Goal: Task Accomplishment & Management: Complete application form

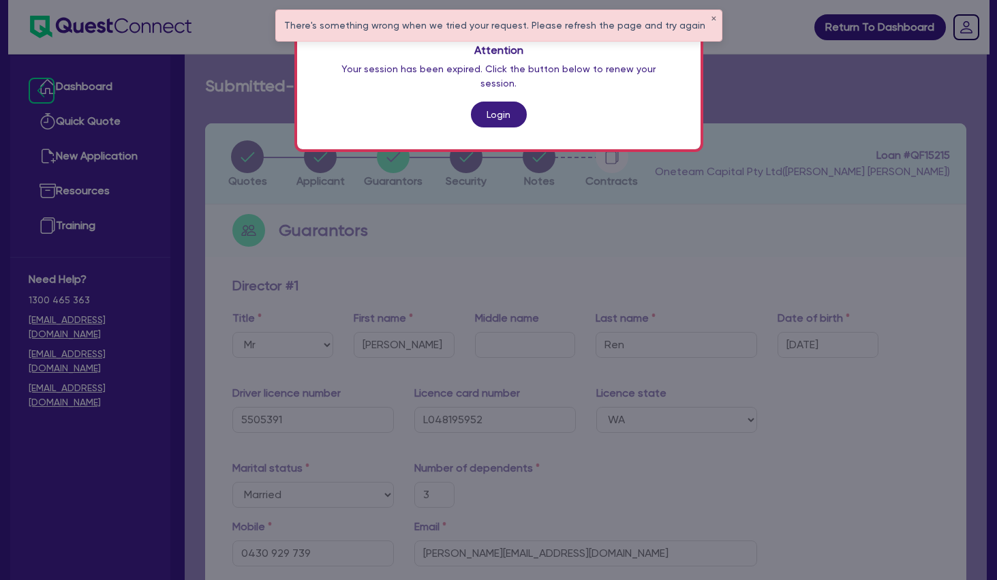
select select "MR"
select select "WA"
select select "MARRIED"
select select "PROPERTY"
select select "CASH"
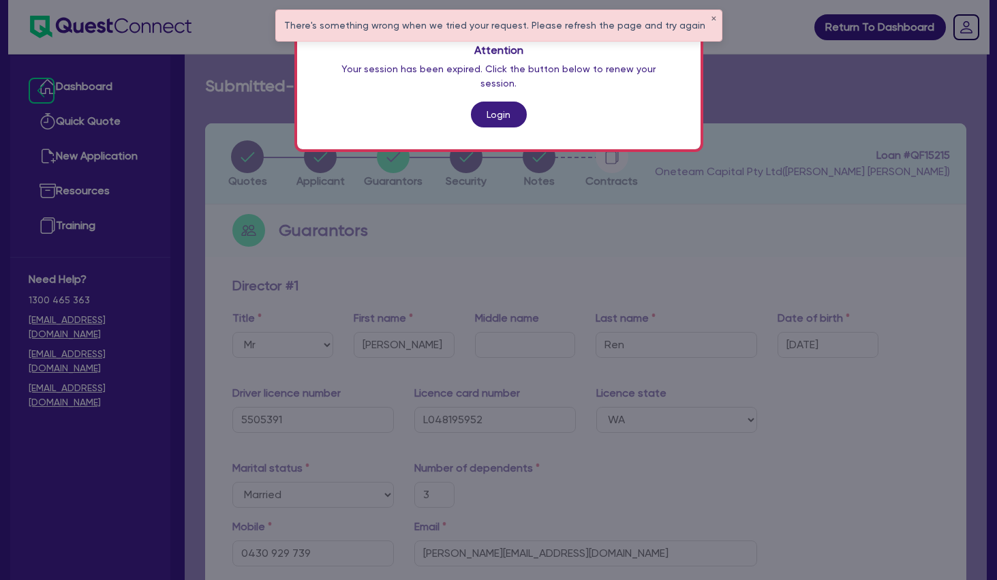
select select "VEHICLE"
select select "HOUSEHOLD_PERSONAL"
select select "OTHER"
select select "MORTGAGE"
select select "MS"
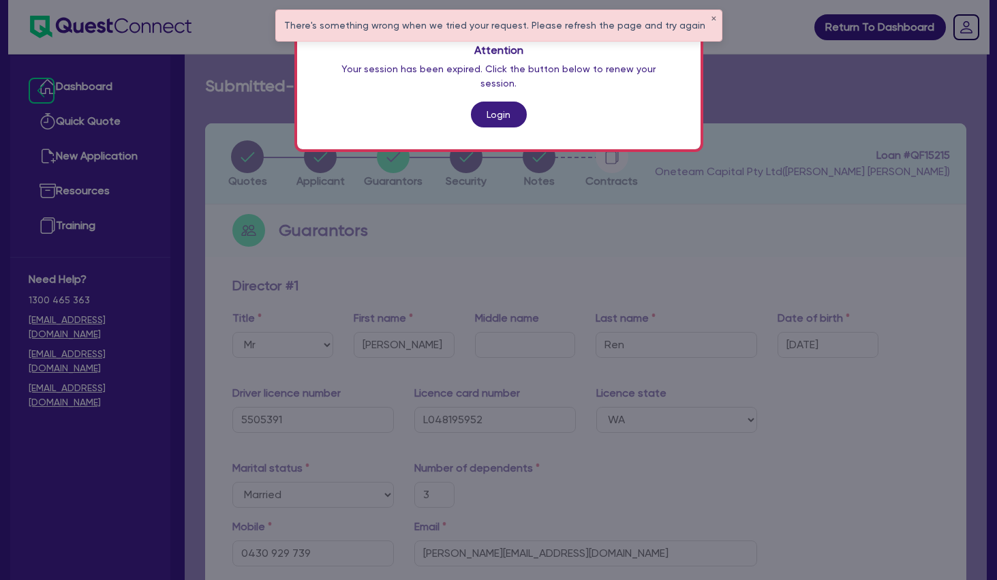
select select "WA"
select select "MARRIED"
select select "PROPERTY"
select select "CASH"
select select "VEHICLE"
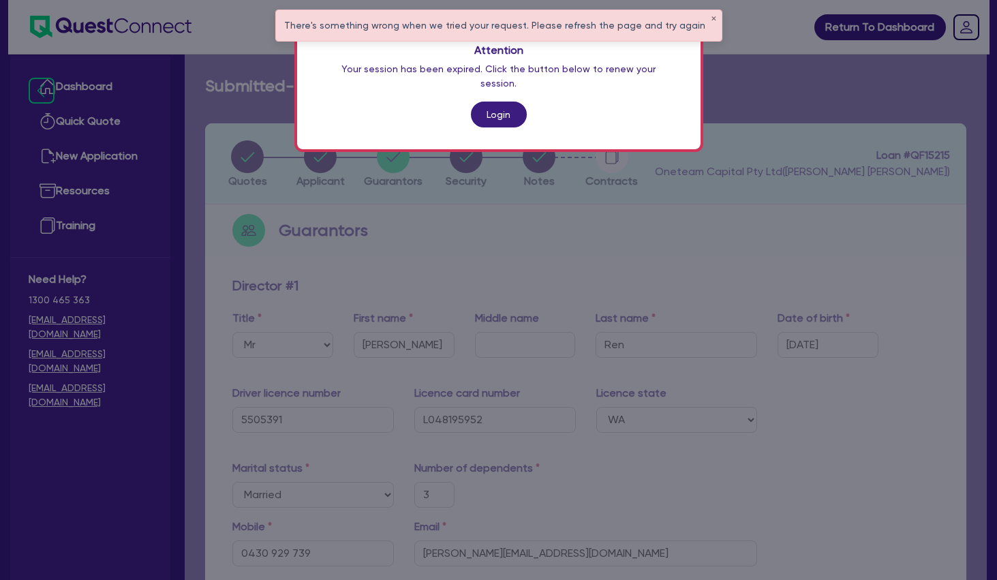
select select "HOUSEHOLD_PERSONAL"
select select "OTHER"
click at [500, 102] on link "Login" at bounding box center [499, 115] width 56 height 26
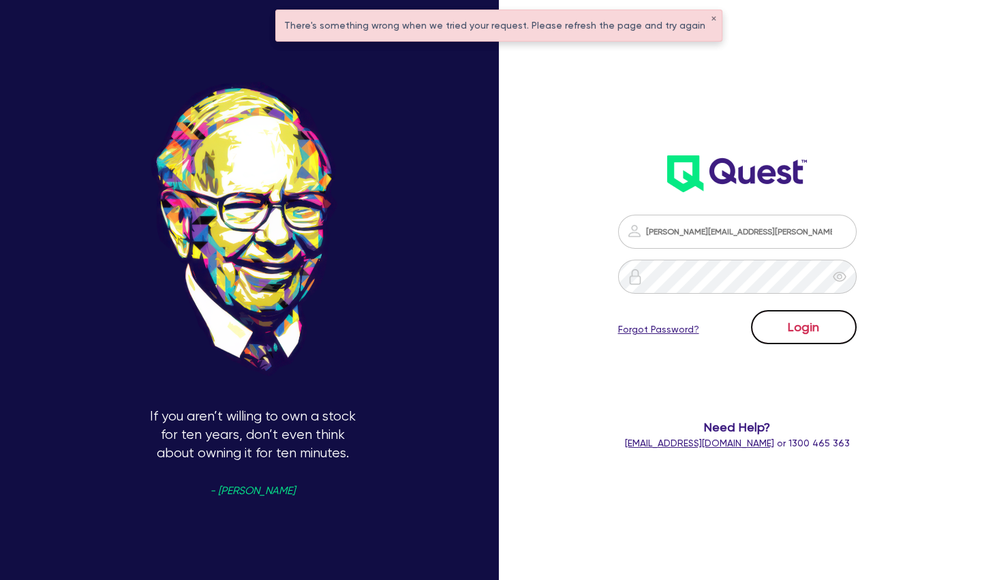
click at [795, 331] on button "Login" at bounding box center [804, 327] width 106 height 34
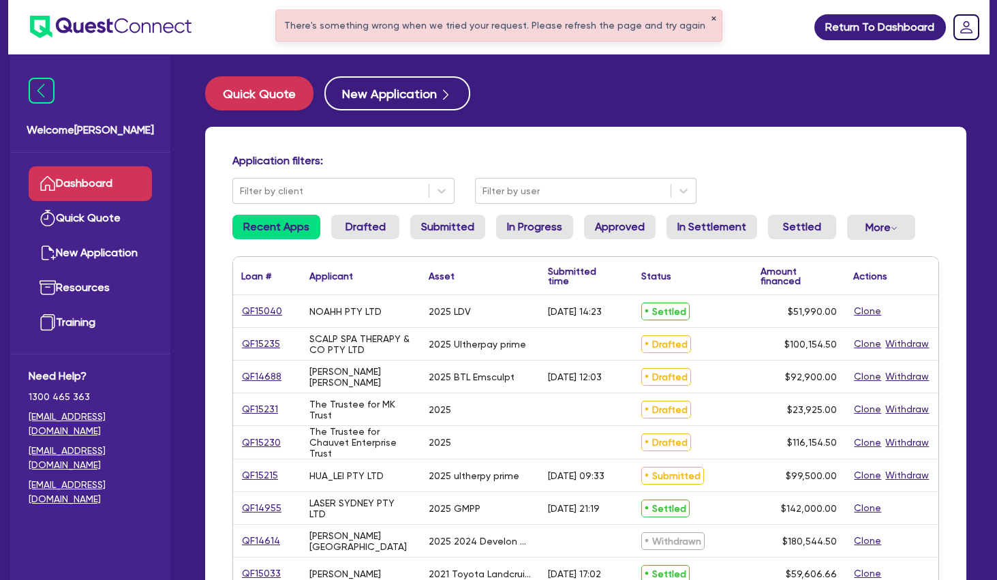
click at [711, 21] on button "✕" at bounding box center [713, 19] width 5 height 7
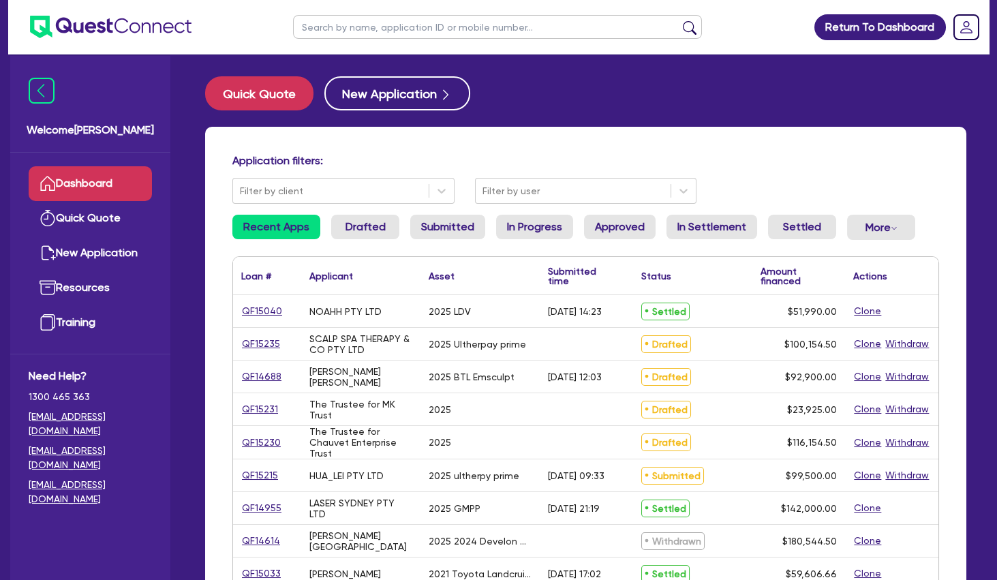
click at [609, 29] on input "text" at bounding box center [497, 27] width 409 height 24
type input "mariana"
click at [679, 20] on button "submit" at bounding box center [690, 29] width 22 height 19
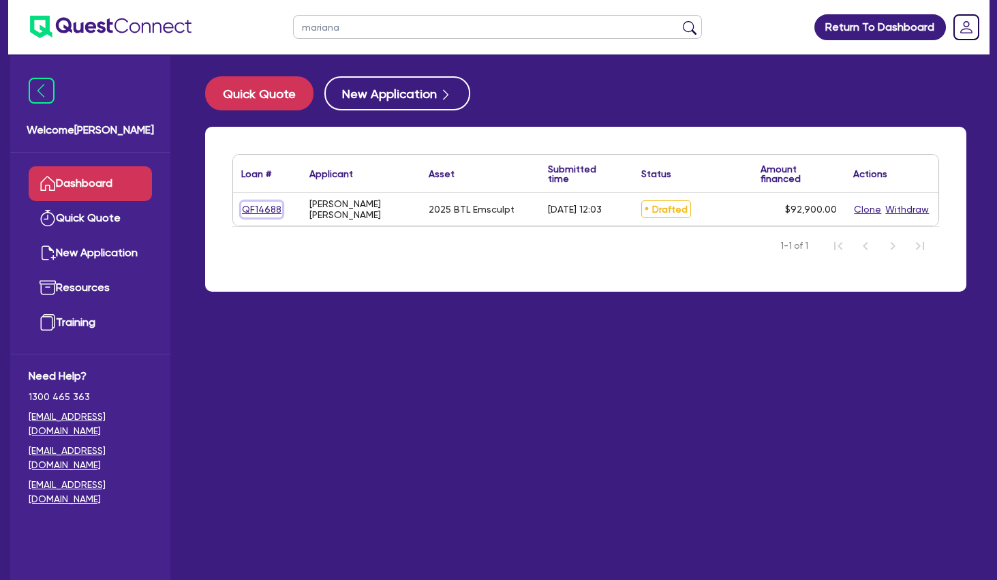
click at [255, 202] on link "QF14688" at bounding box center [261, 210] width 41 height 16
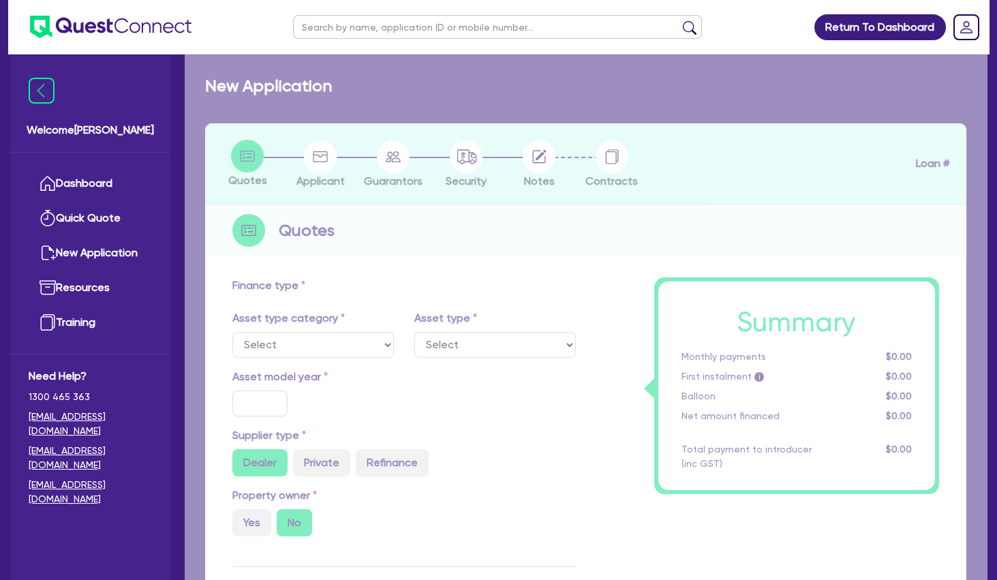
select select "TERTIARY_ASSETS"
type input "2025"
type input "97,900"
type input "5,000"
type input "12.95"
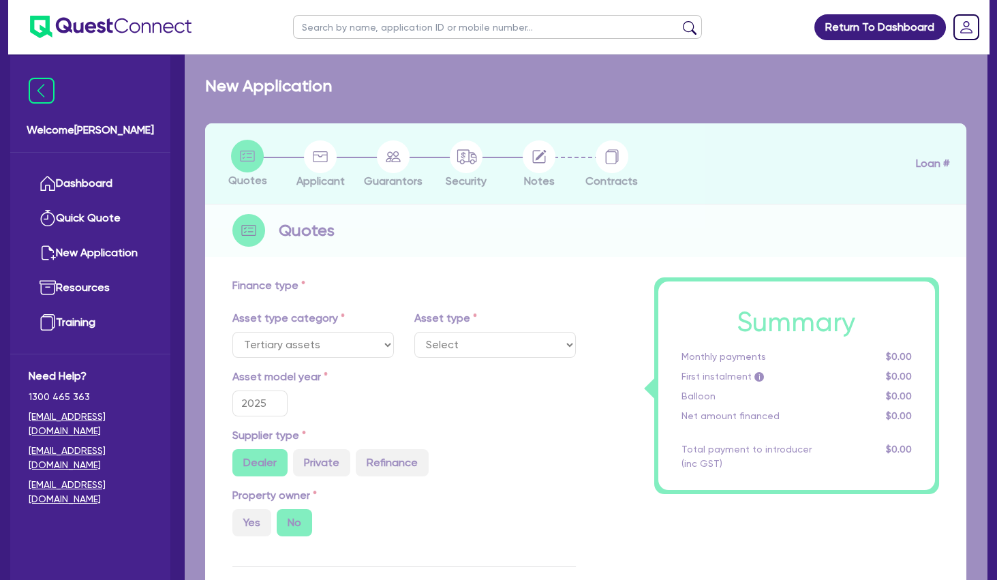
select select "BEAUTY_EQUIPMENT"
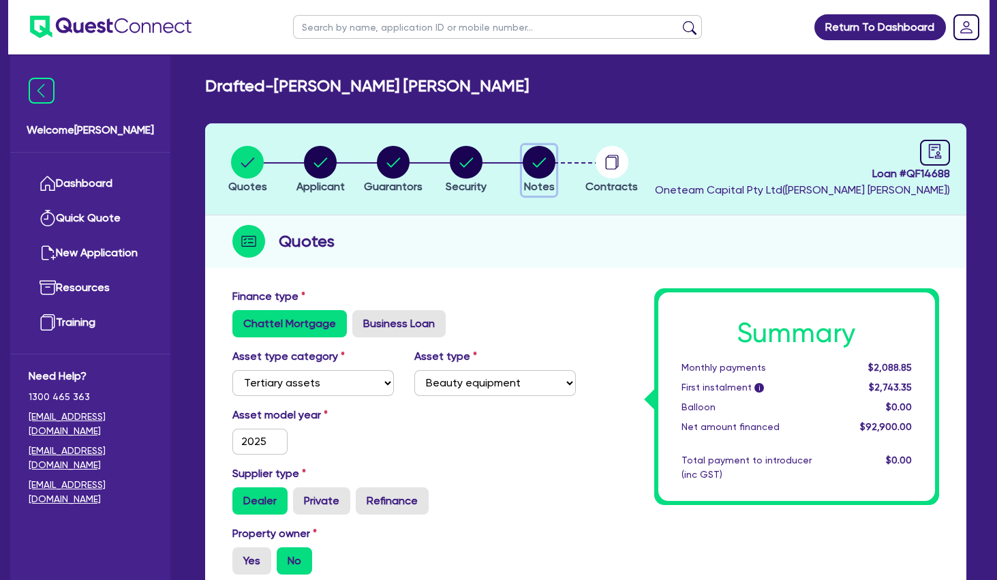
click at [541, 161] on circle "button" at bounding box center [539, 162] width 33 height 33
select select "Other"
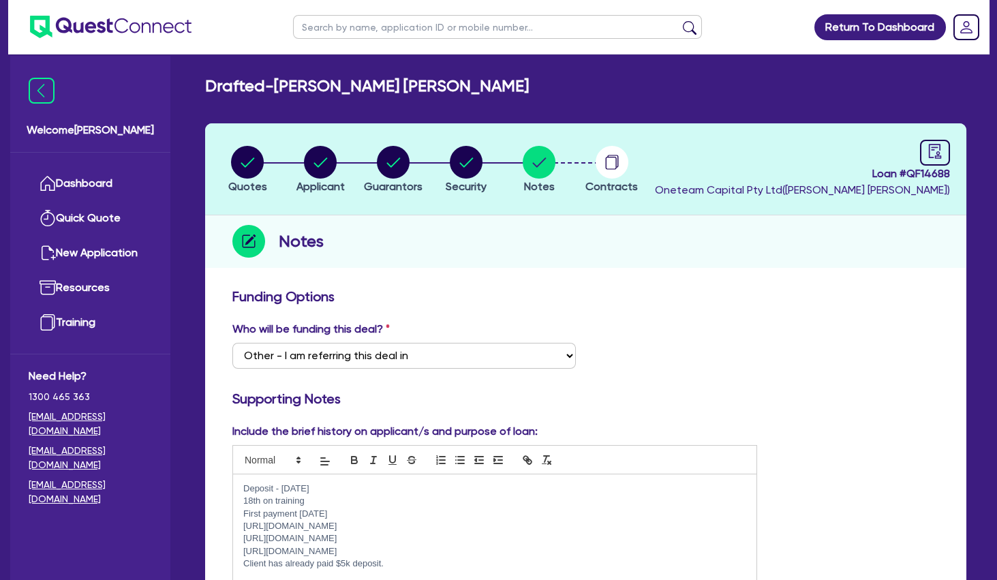
drag, startPoint x: 566, startPoint y: 307, endPoint x: 443, endPoint y: 247, distance: 137.5
click at [556, 303] on div "Funding Options" at bounding box center [585, 299] width 727 height 22
click at [403, 166] on circle "button" at bounding box center [393, 162] width 33 height 33
select select "MR"
select select "QLD"
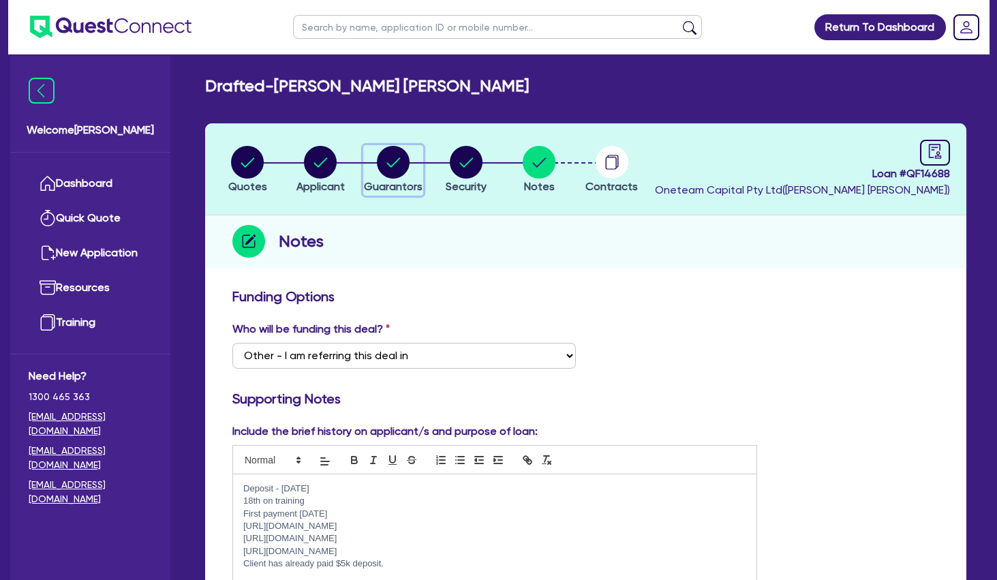
select select "MARRIED"
select select "VEHICLE"
select select "CASH"
select select "EQUIPMENT"
select select "OTHER"
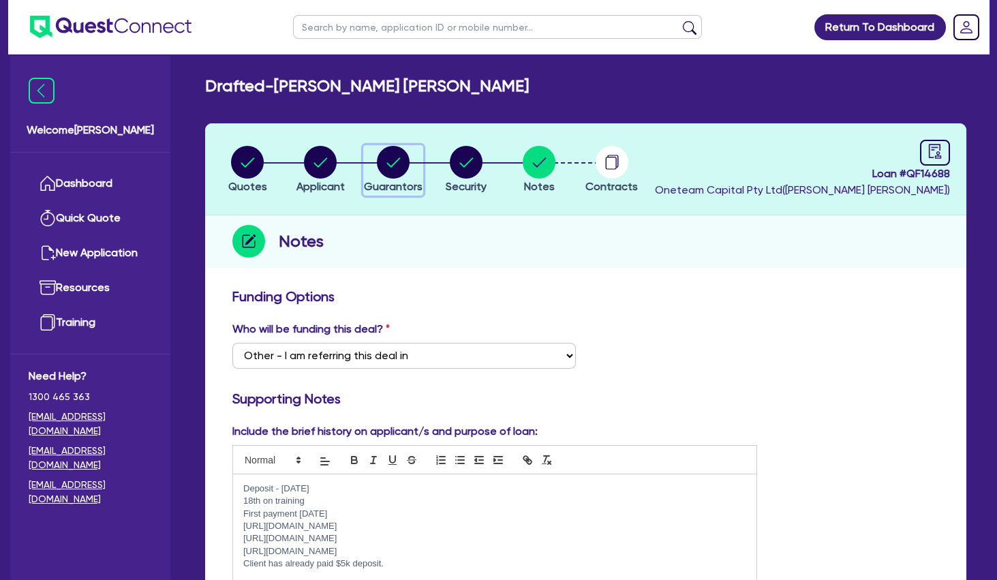
select select "HOUSEHOLD_PERSONAL"
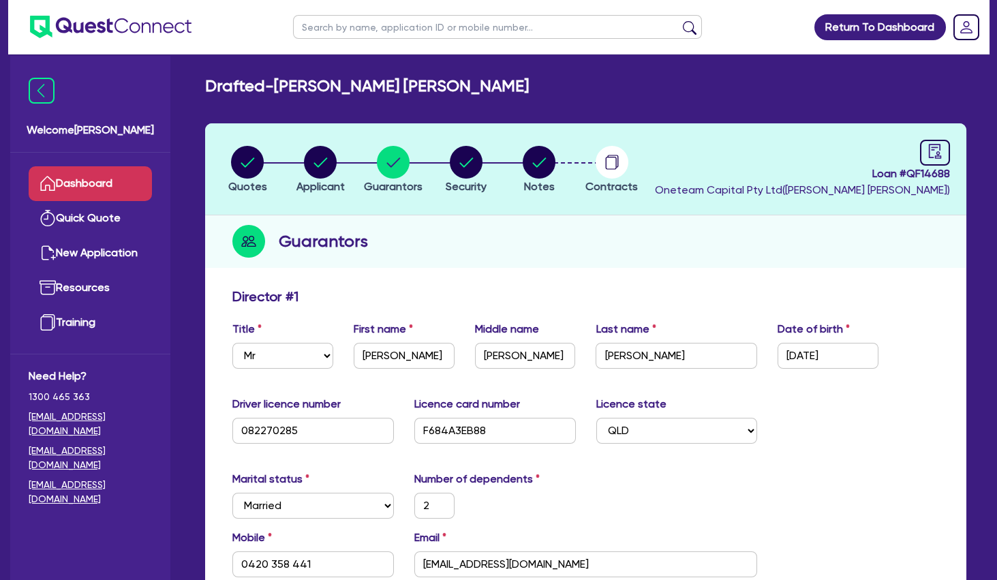
click at [110, 182] on link "Dashboard" at bounding box center [90, 183] width 123 height 35
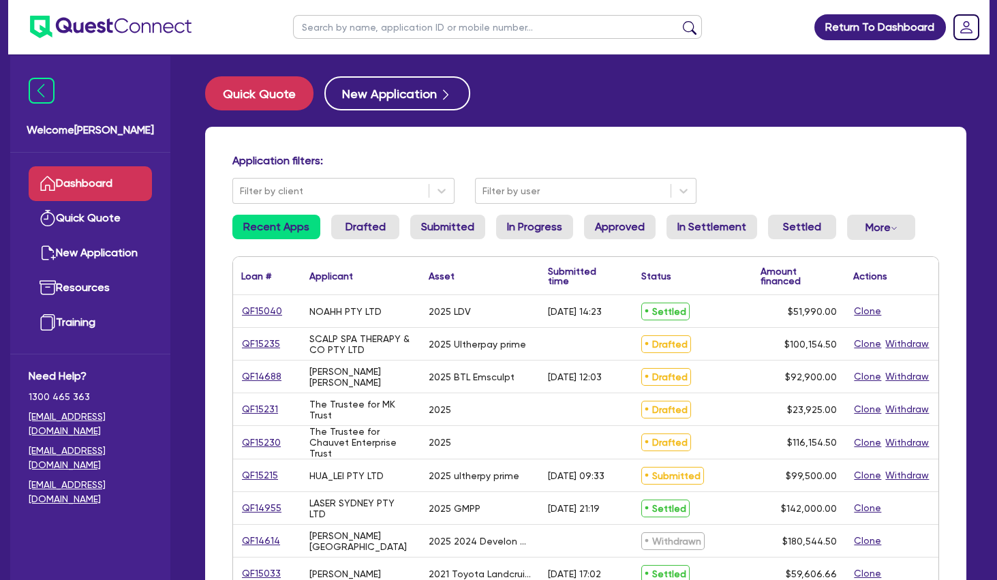
click at [411, 24] on input "text" at bounding box center [497, 27] width 409 height 24
type input "[PERSON_NAME]"
click at [679, 20] on button "submit" at bounding box center [690, 29] width 22 height 19
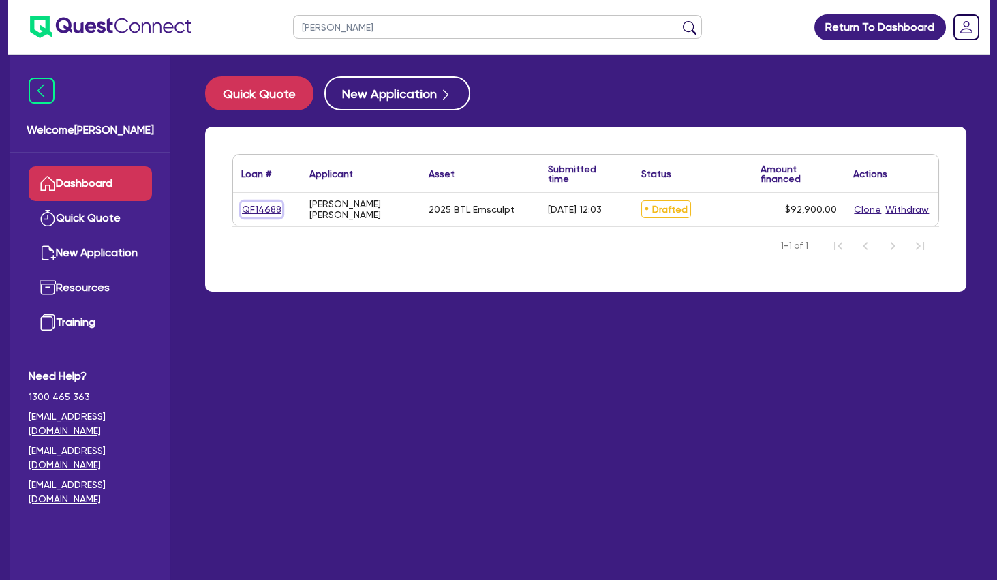
click at [272, 208] on link "QF14688" at bounding box center [261, 210] width 41 height 16
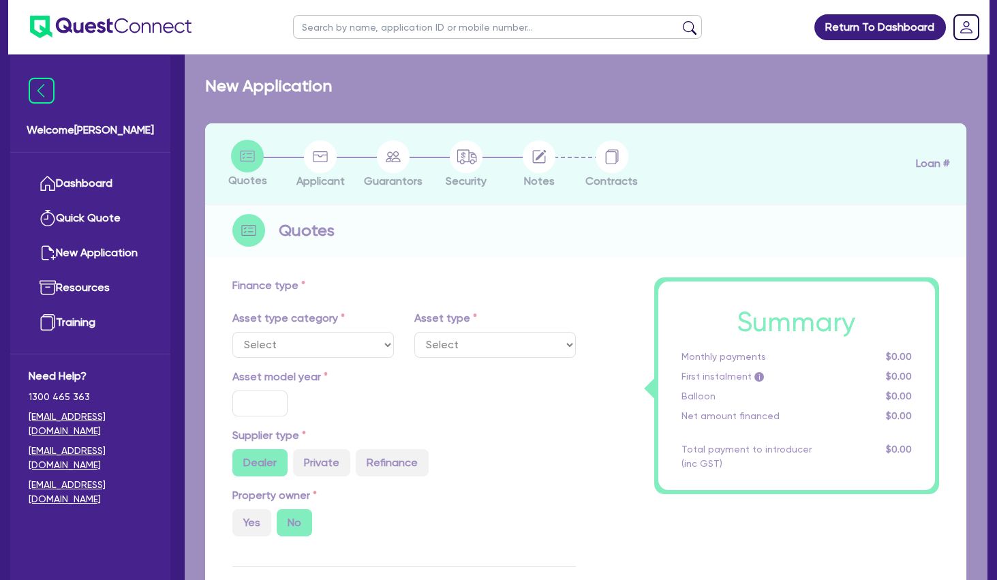
select select "TERTIARY_ASSETS"
type input "2025"
type input "97,900"
type input "5,000"
type input "12.95"
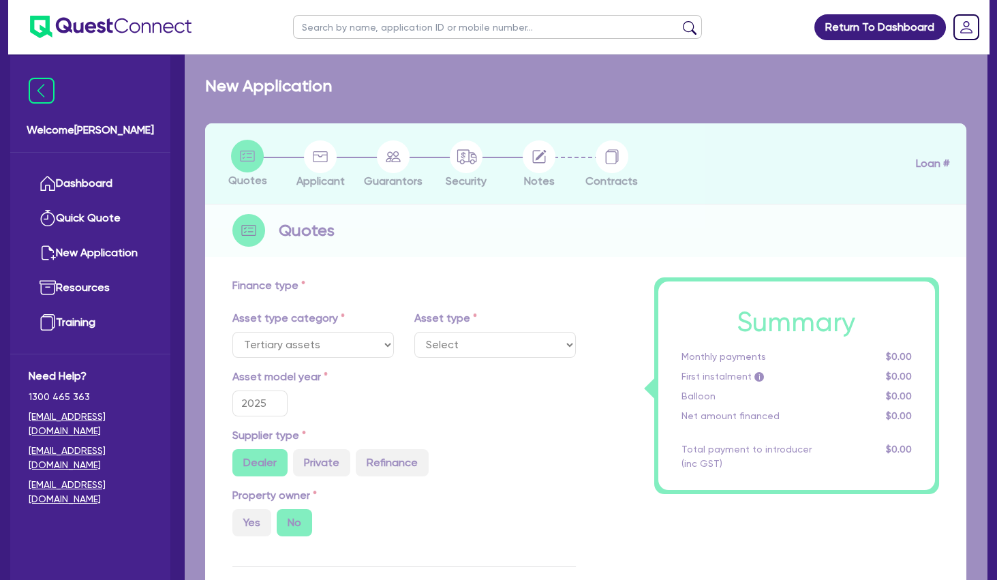
select select "BEAUTY_EQUIPMENT"
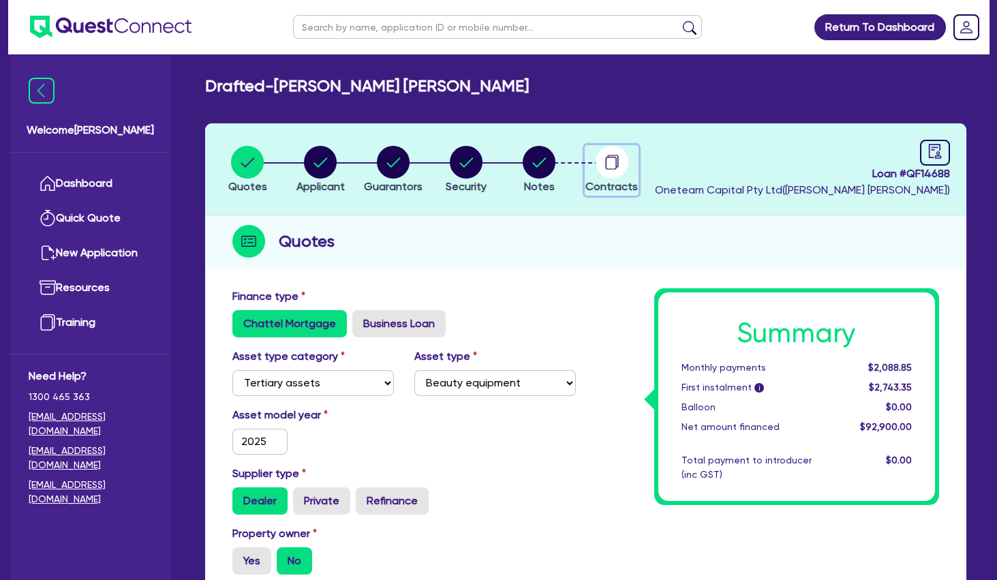
click at [636, 168] on div "button" at bounding box center [612, 162] width 52 height 33
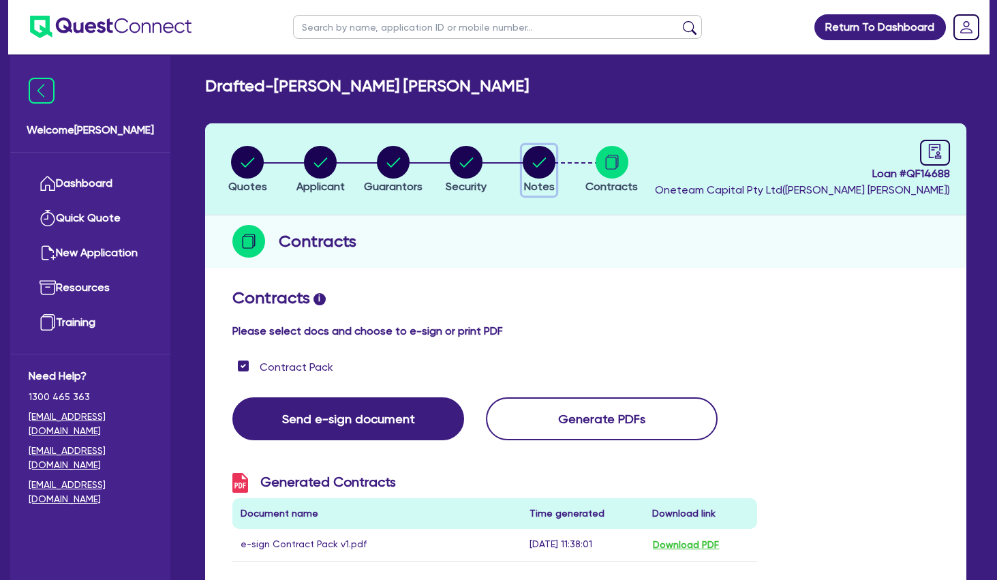
click at [535, 161] on circle "button" at bounding box center [539, 162] width 33 height 33
select select "Other"
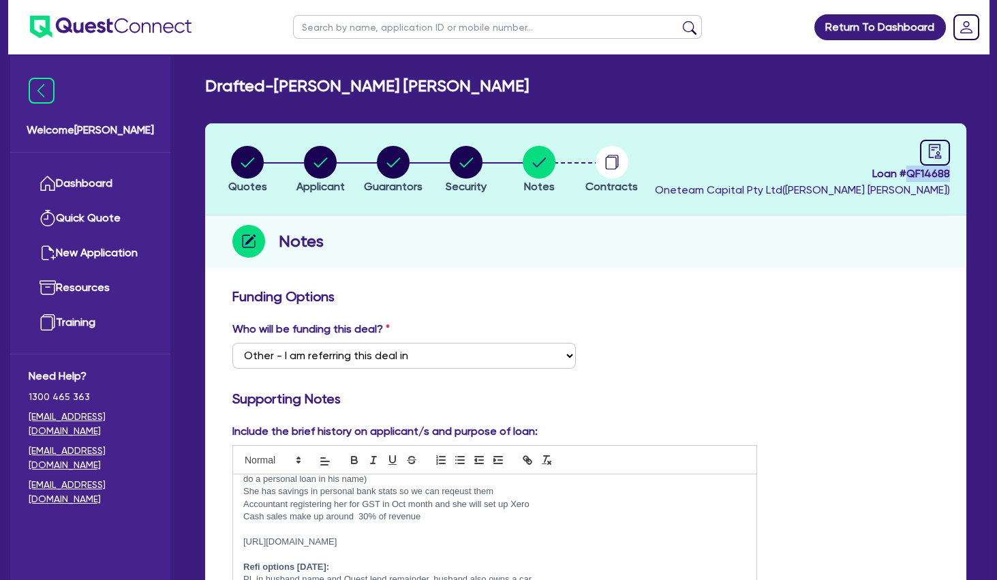
drag, startPoint x: 953, startPoint y: 172, endPoint x: 908, endPoint y: 174, distance: 45.0
click at [908, 174] on header "Quotes Applicant [GEOGRAPHIC_DATA] Security Notes Contracts Loan # QF14688 Onet…" at bounding box center [585, 169] width 761 height 92
copy span "QF14688"
click at [470, 164] on circle "button" at bounding box center [466, 162] width 33 height 33
select select "TERTIARY_ASSETS"
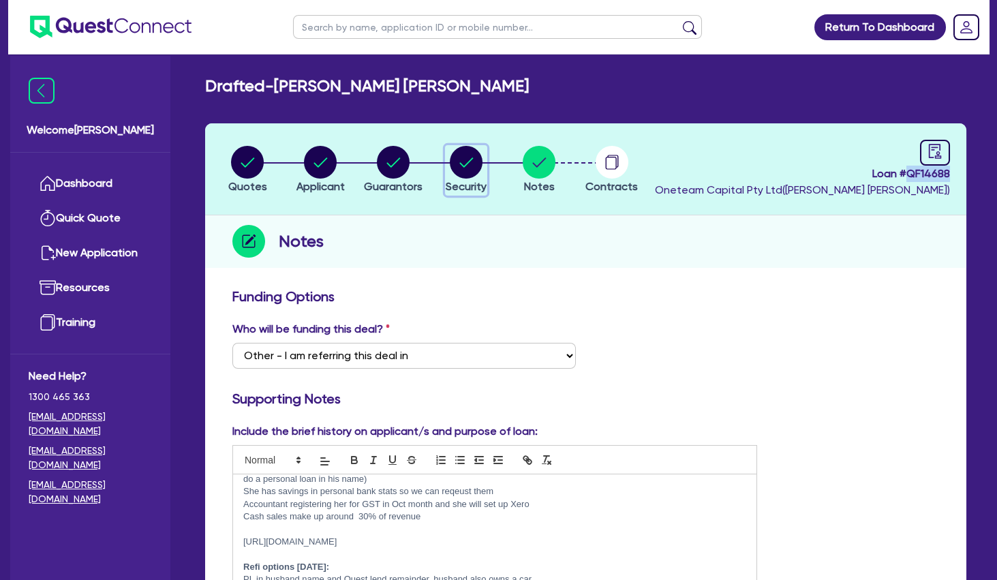
select select "BEAUTY_EQUIPMENT"
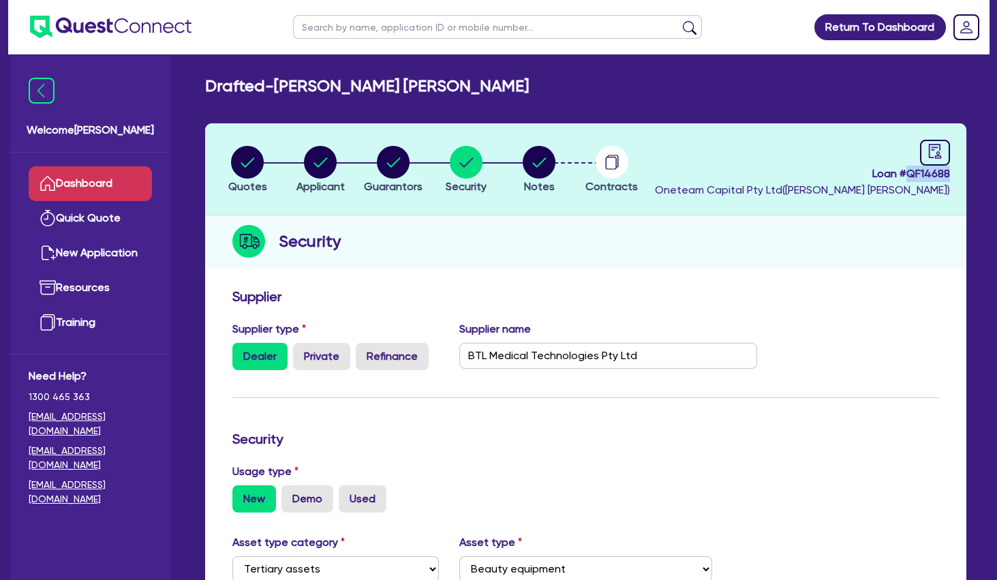
click at [100, 180] on link "Dashboard" at bounding box center [90, 183] width 123 height 35
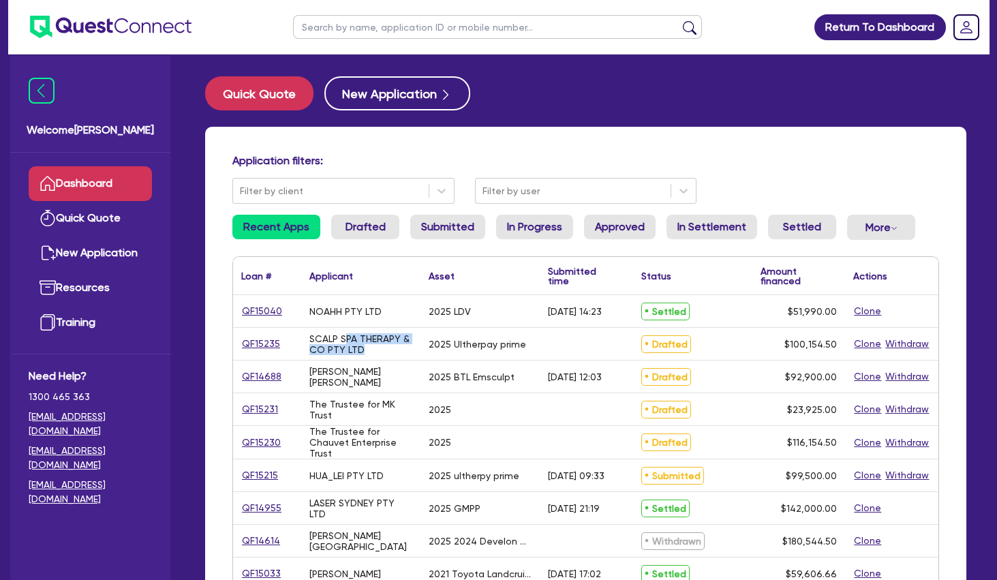
drag, startPoint x: 344, startPoint y: 339, endPoint x: 379, endPoint y: 356, distance: 39.6
click at [379, 356] on div "SCALP SPA THERAPY & CO PTY LTD" at bounding box center [360, 344] width 119 height 32
click at [409, 33] on input "text" at bounding box center [497, 27] width 409 height 24
click at [679, 20] on button "submit" at bounding box center [690, 29] width 22 height 19
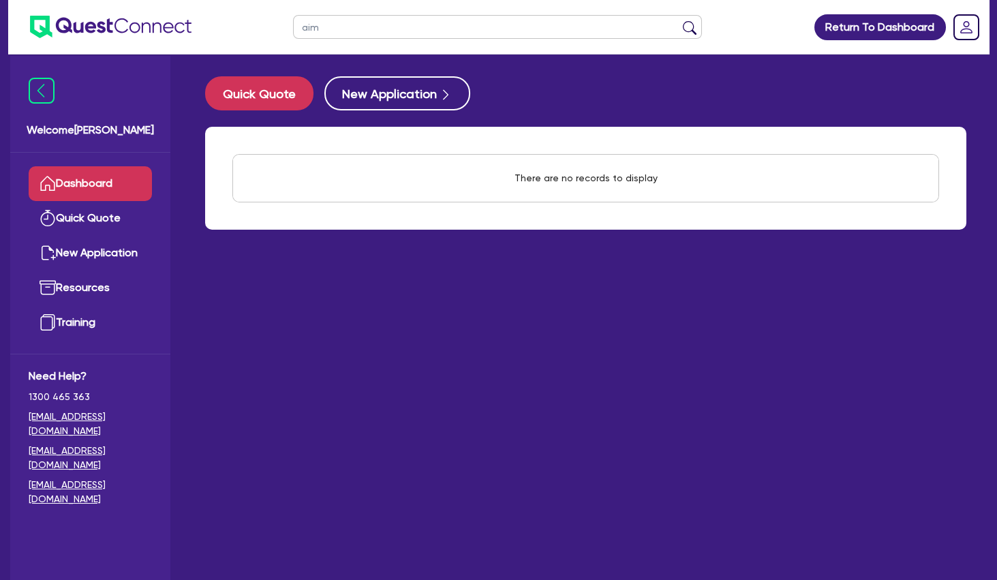
type input "aim"
click at [679, 20] on button "submit" at bounding box center [690, 29] width 22 height 19
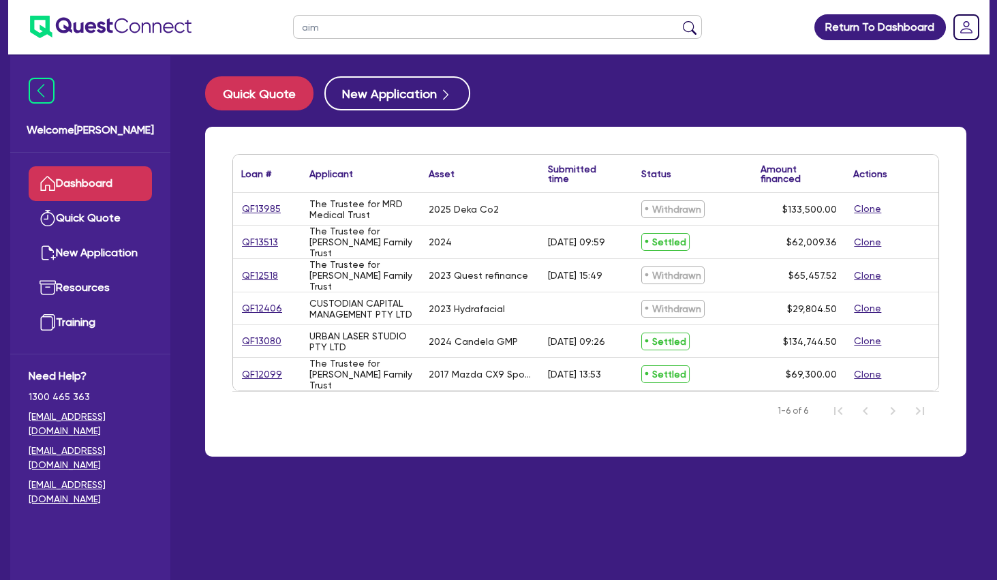
drag, startPoint x: 353, startPoint y: 28, endPoint x: 287, endPoint y: 16, distance: 67.2
click at [293, 18] on input "aim" at bounding box center [497, 27] width 409 height 24
click at [399, 33] on input "text" at bounding box center [497, 27] width 409 height 24
type input "rose"
click at [679, 20] on button "submit" at bounding box center [690, 29] width 22 height 19
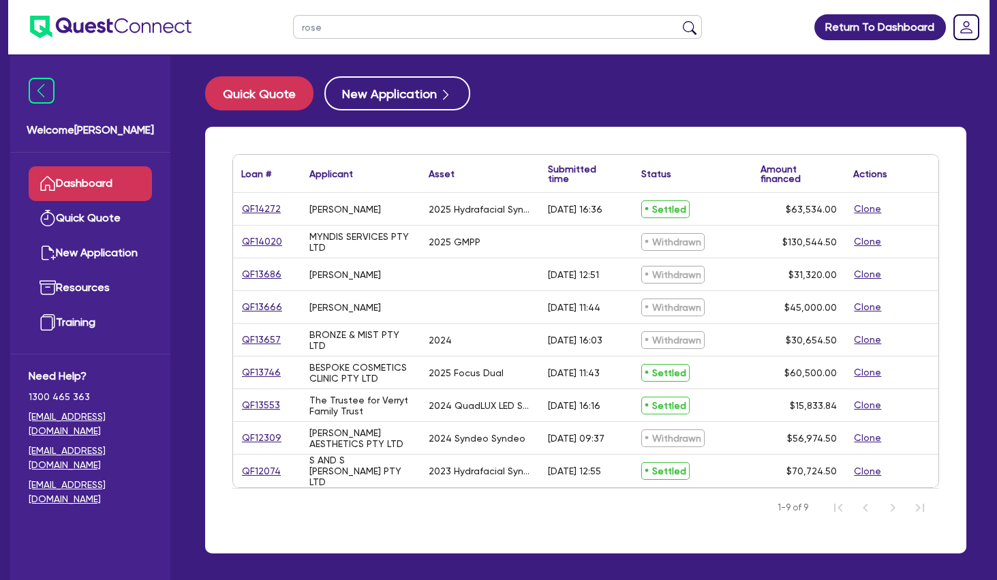
drag, startPoint x: 320, startPoint y: 28, endPoint x: 294, endPoint y: 25, distance: 25.4
click at [295, 25] on input "rose" at bounding box center [497, 27] width 409 height 24
click at [679, 20] on button "submit" at bounding box center [690, 29] width 22 height 19
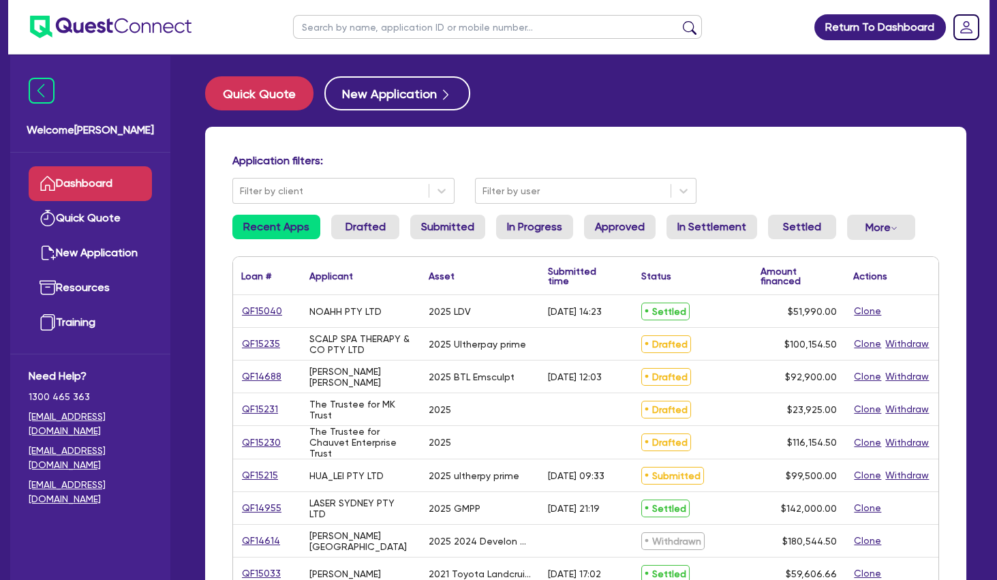
click at [332, 16] on input "text" at bounding box center [497, 27] width 409 height 24
paste input "NUUSKIN"
type input "NUUSKIN"
click at [679, 20] on button "submit" at bounding box center [690, 29] width 22 height 19
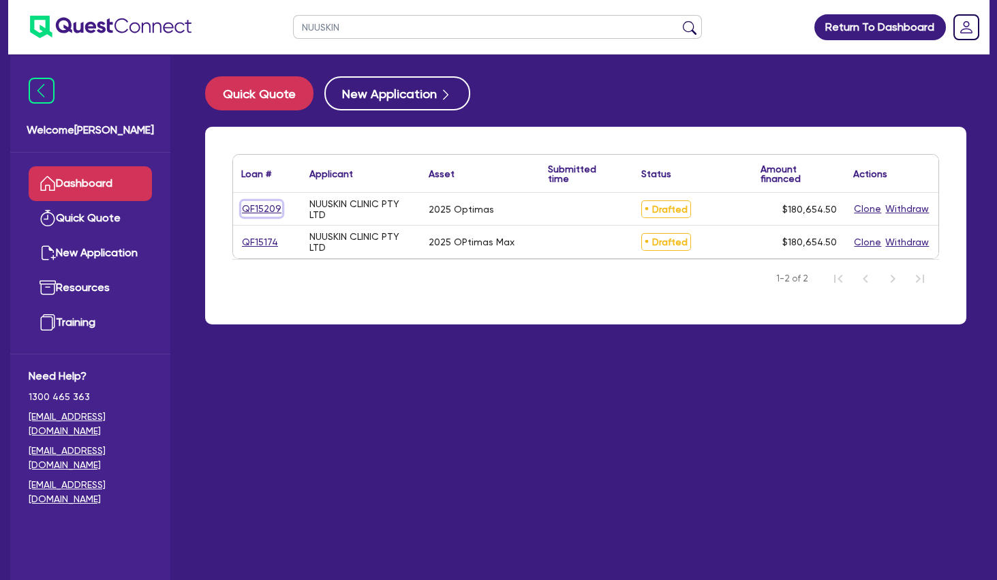
click at [264, 210] on link "QF15209" at bounding box center [261, 209] width 41 height 16
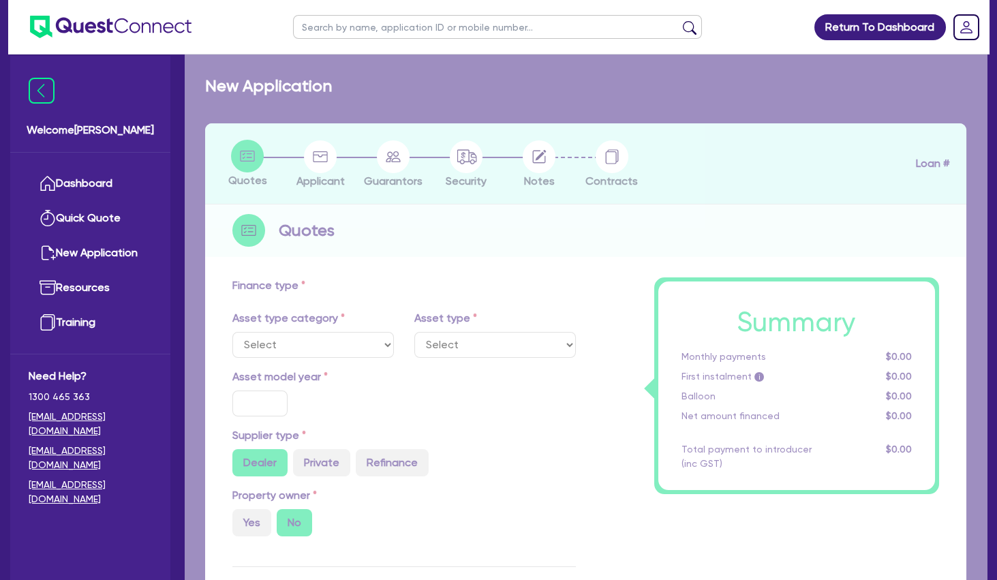
select select "TERTIARY_ASSETS"
type input "2025"
type input "180,000"
type input "5"
type input "9,032.73"
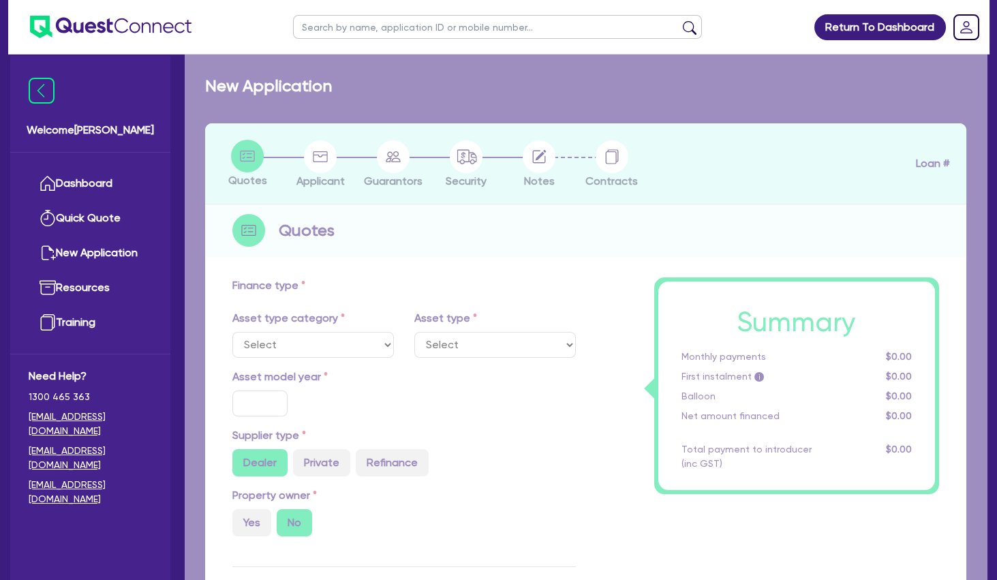
type input "10.5"
select select "BEAUTY_EQUIPMENT"
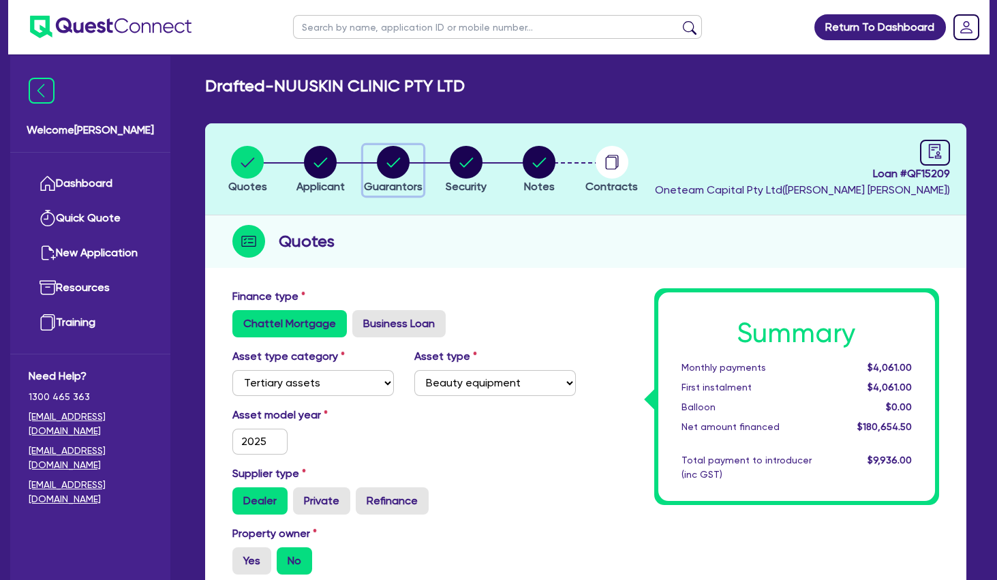
click at [386, 164] on circle "button" at bounding box center [393, 162] width 33 height 33
select select "MRS"
select select "[GEOGRAPHIC_DATA]"
select select "SINGLE"
select select "CASH"
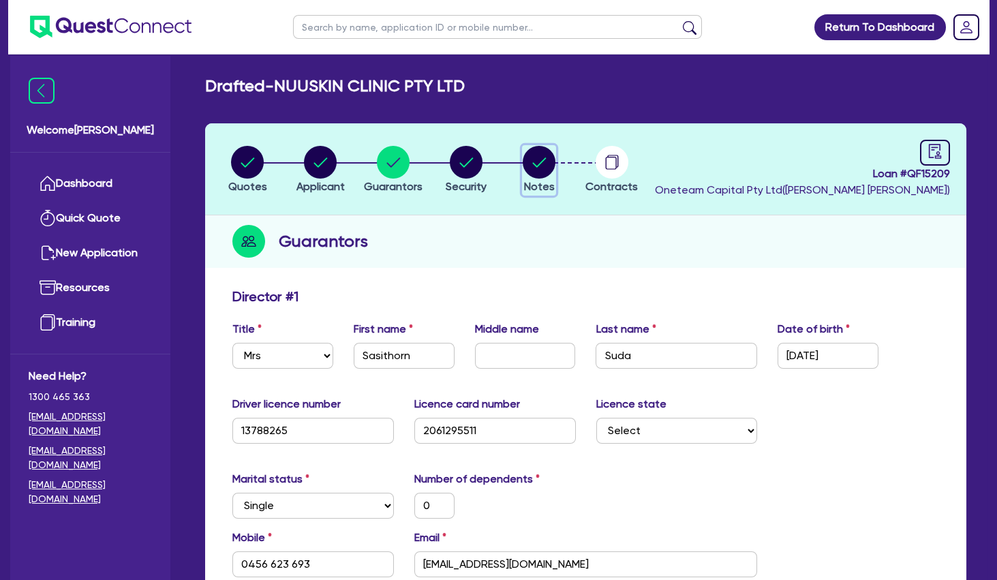
click at [530, 160] on circle "button" at bounding box center [539, 162] width 33 height 33
select select "Other"
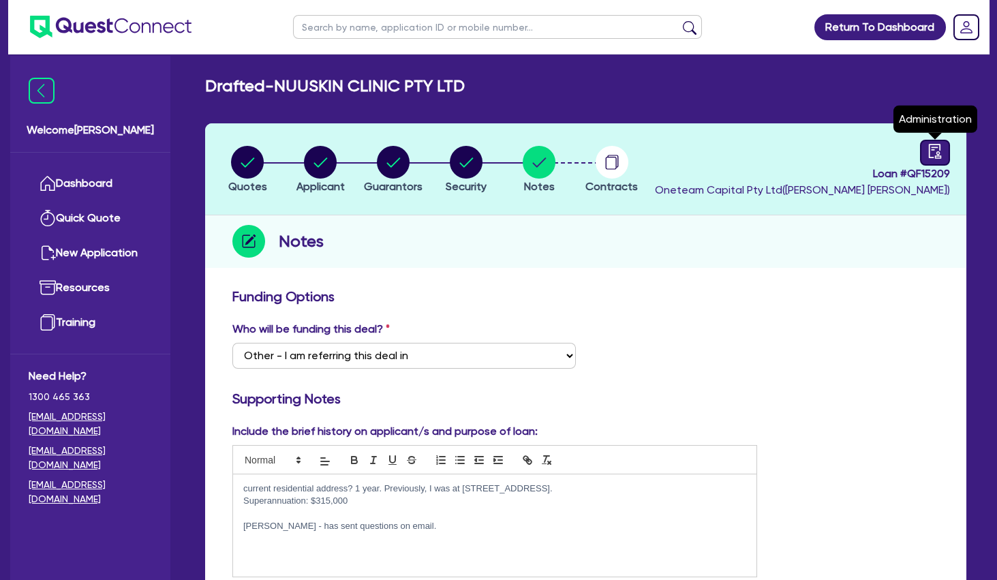
click at [942, 155] on icon "audit" at bounding box center [935, 151] width 15 height 15
select select "DRAFTED_NEW"
select select "Other"
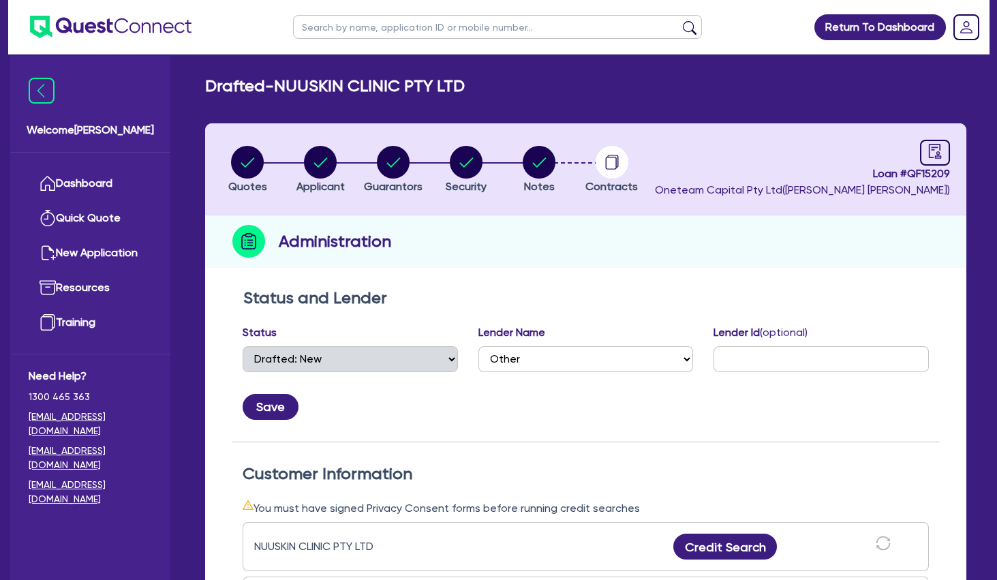
scroll to position [294, 0]
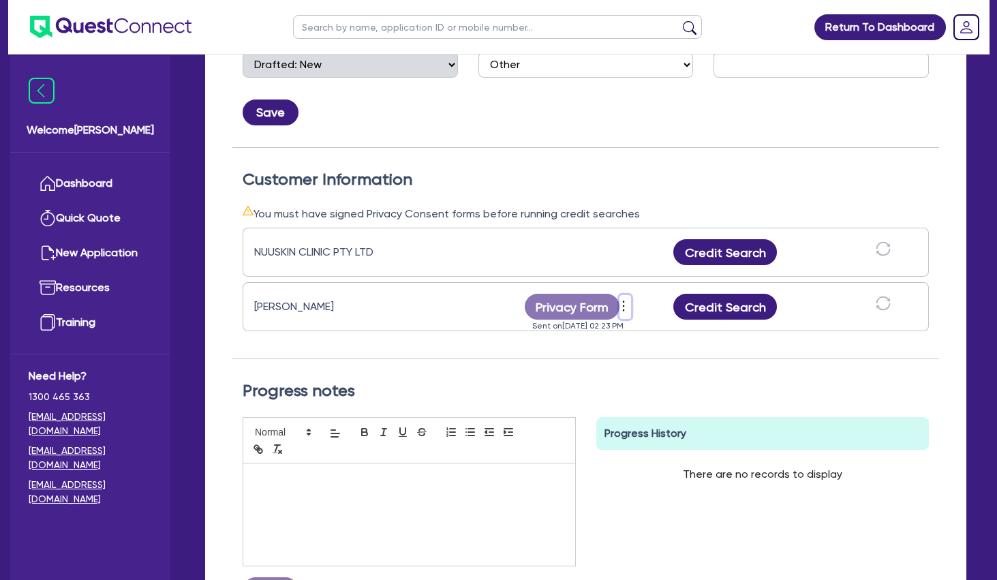
click at [625, 304] on icon "more" at bounding box center [624, 306] width 14 height 20
click at [699, 323] on link "Send new privacy form" at bounding box center [697, 327] width 131 height 20
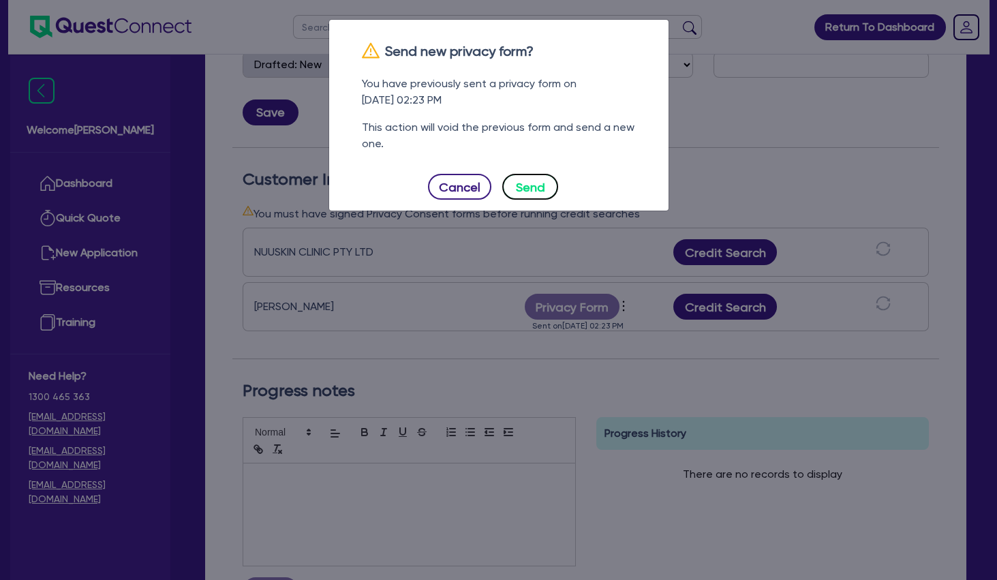
click at [538, 187] on button "Send" at bounding box center [530, 187] width 56 height 26
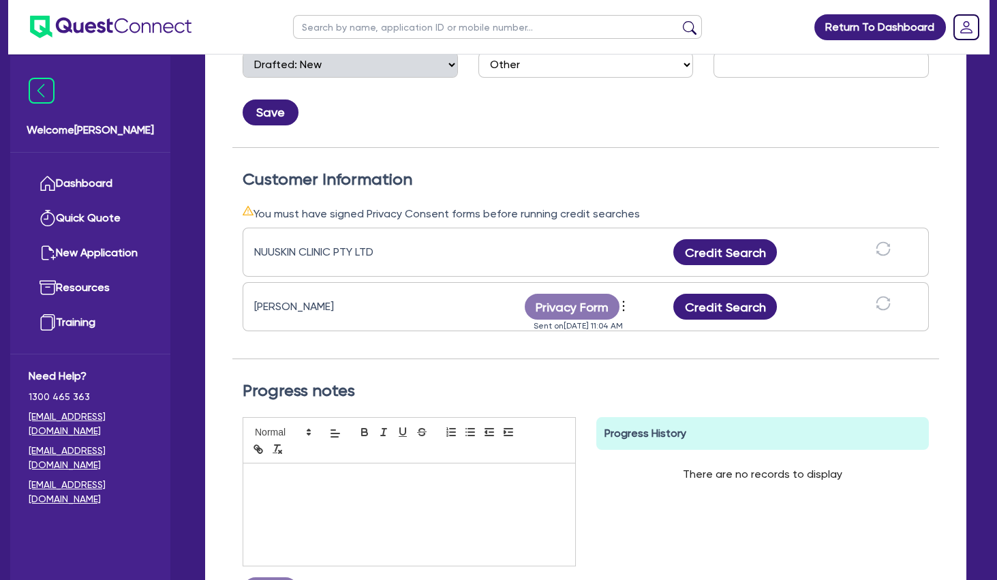
scroll to position [0, 0]
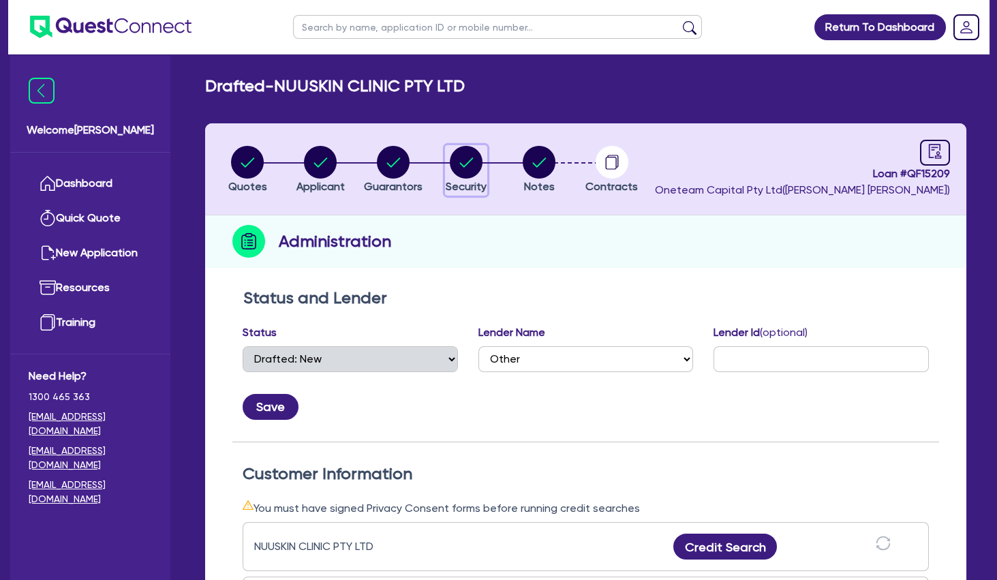
click at [468, 160] on circle "button" at bounding box center [466, 162] width 33 height 33
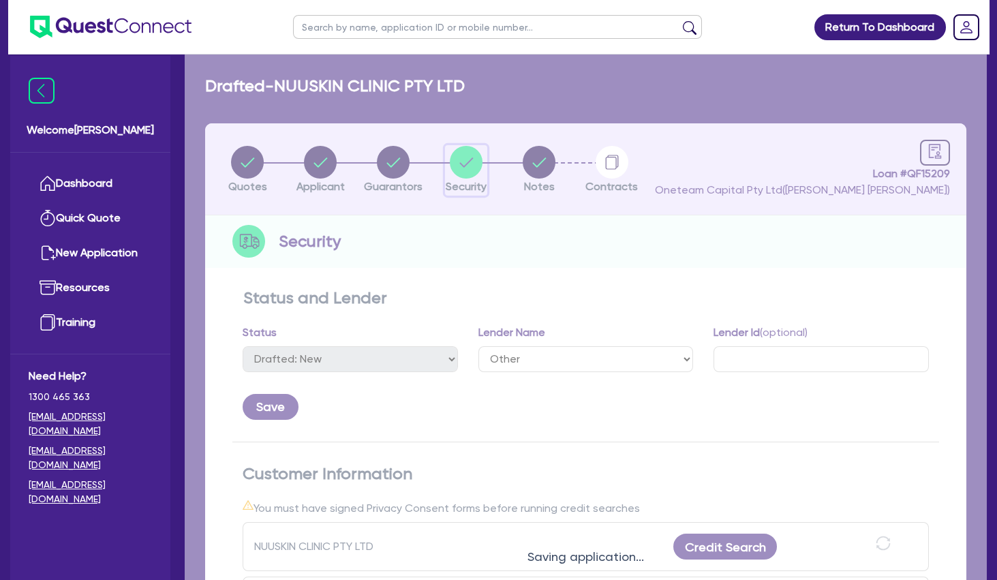
select select "TERTIARY_ASSETS"
select select "BEAUTY_EQUIPMENT"
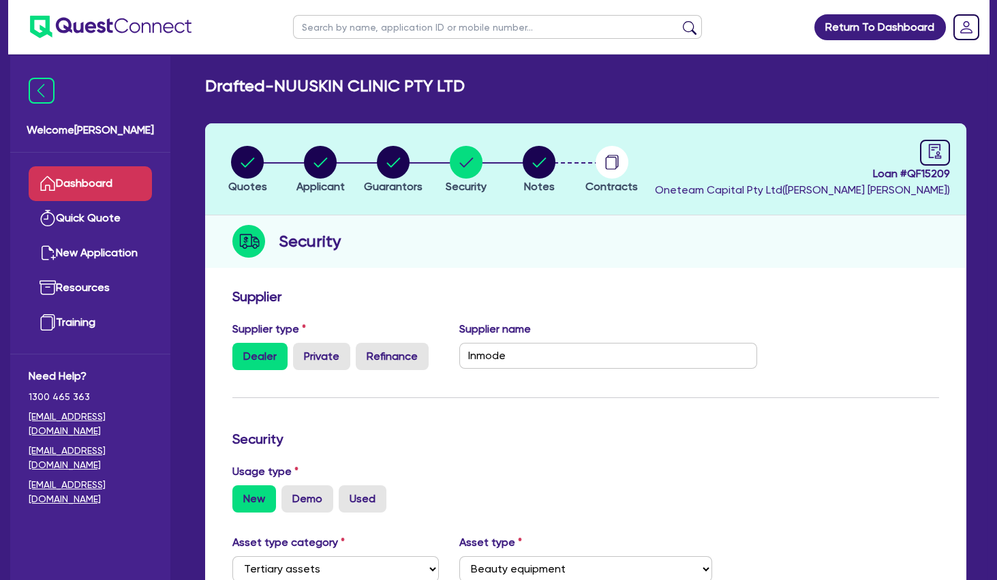
click at [81, 179] on link "Dashboard" at bounding box center [90, 183] width 123 height 35
